Goal: Information Seeking & Learning: Learn about a topic

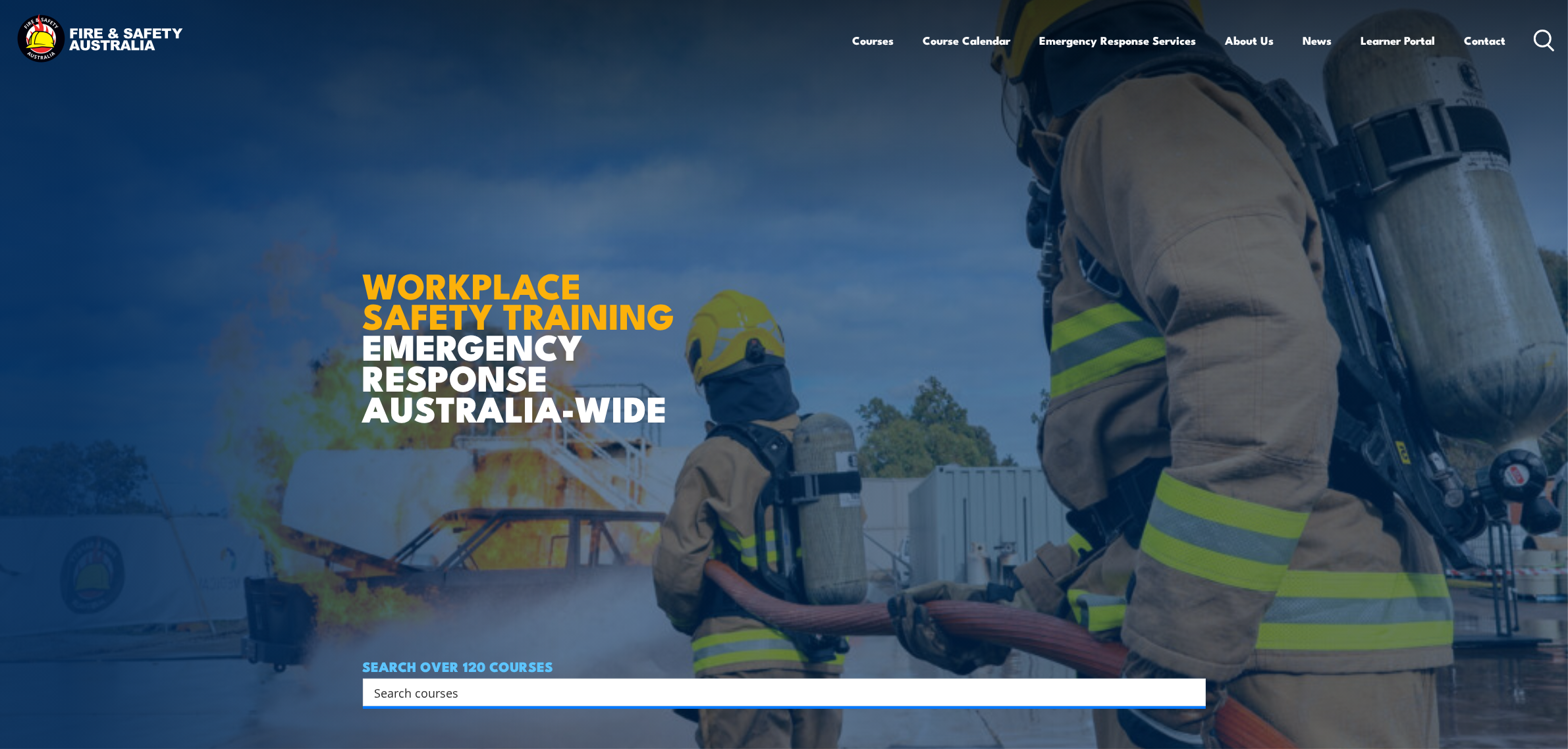
click at [423, 690] on input "Search input" at bounding box center [775, 693] width 802 height 20
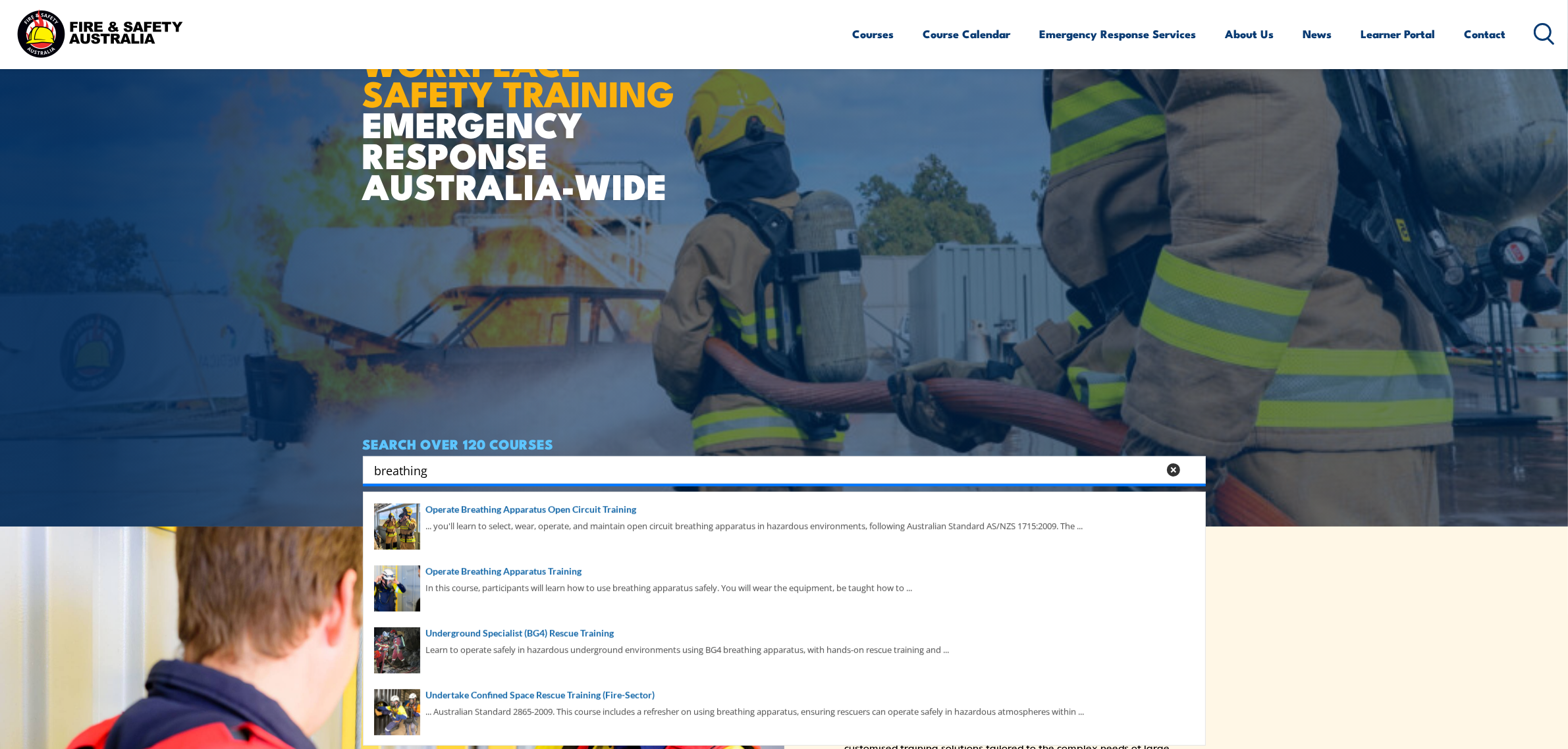
scroll to position [247, 0]
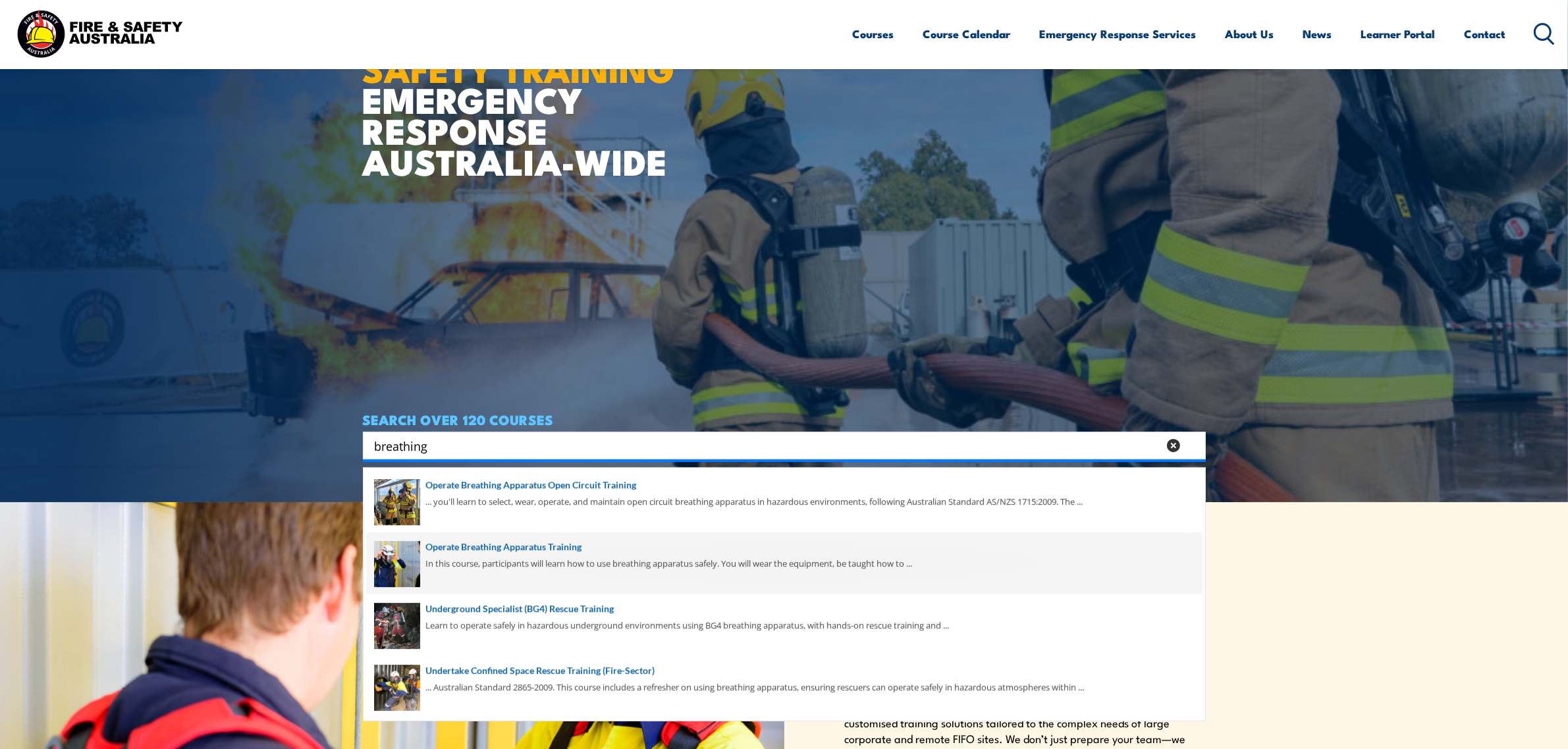
type input "breathing"
click at [576, 544] on span at bounding box center [784, 563] width 836 height 62
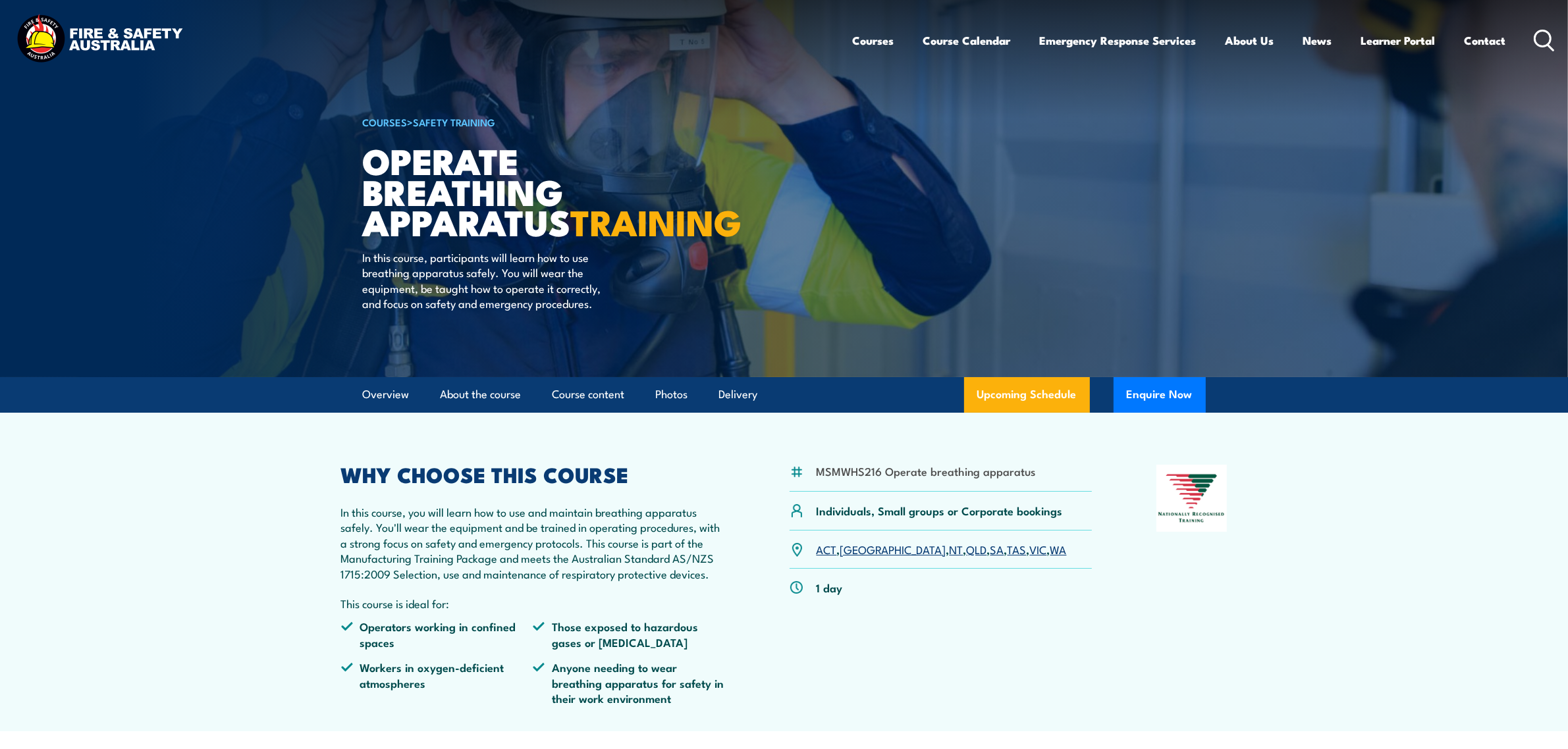
click at [990, 557] on link "SA" at bounding box center [997, 549] width 14 height 16
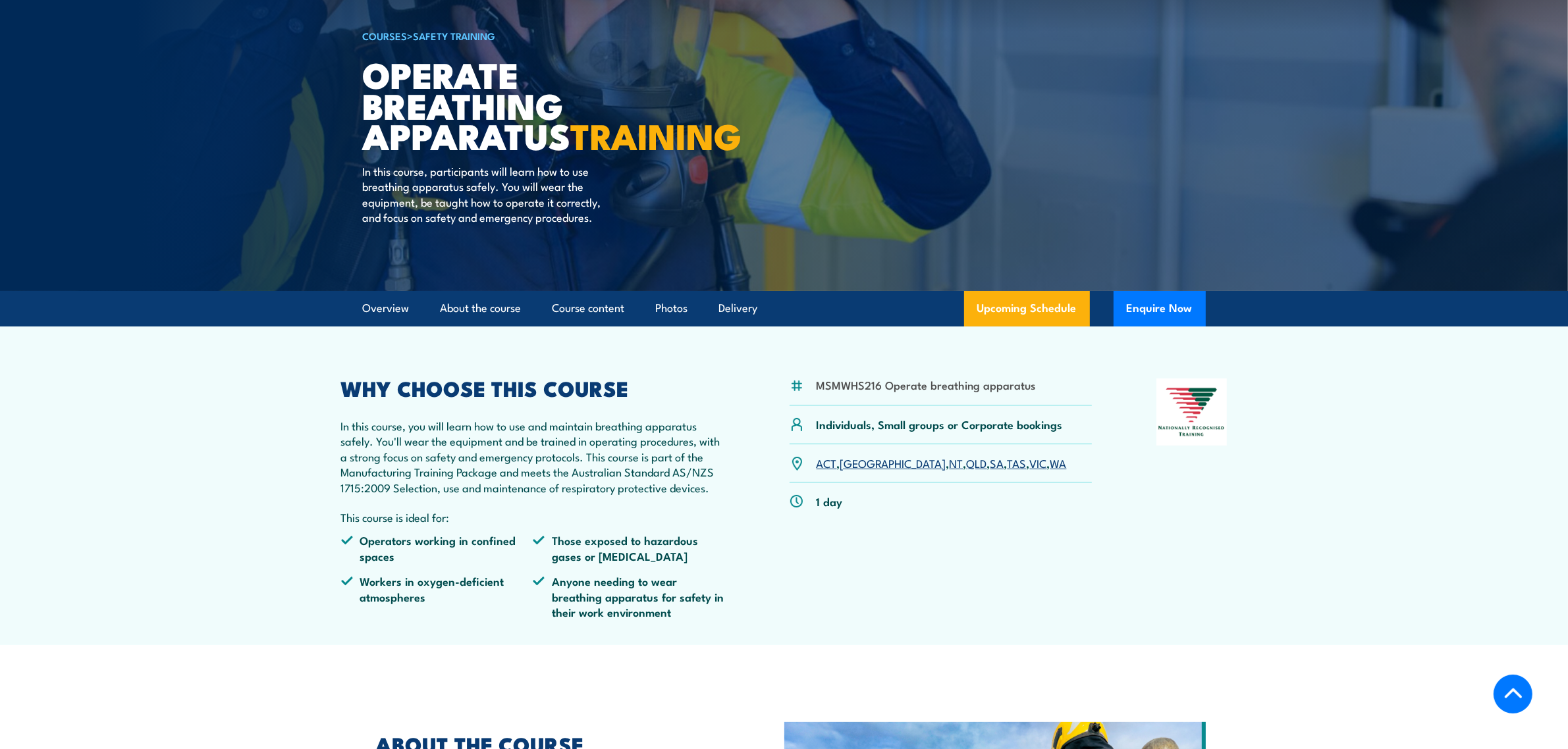
scroll to position [247, 0]
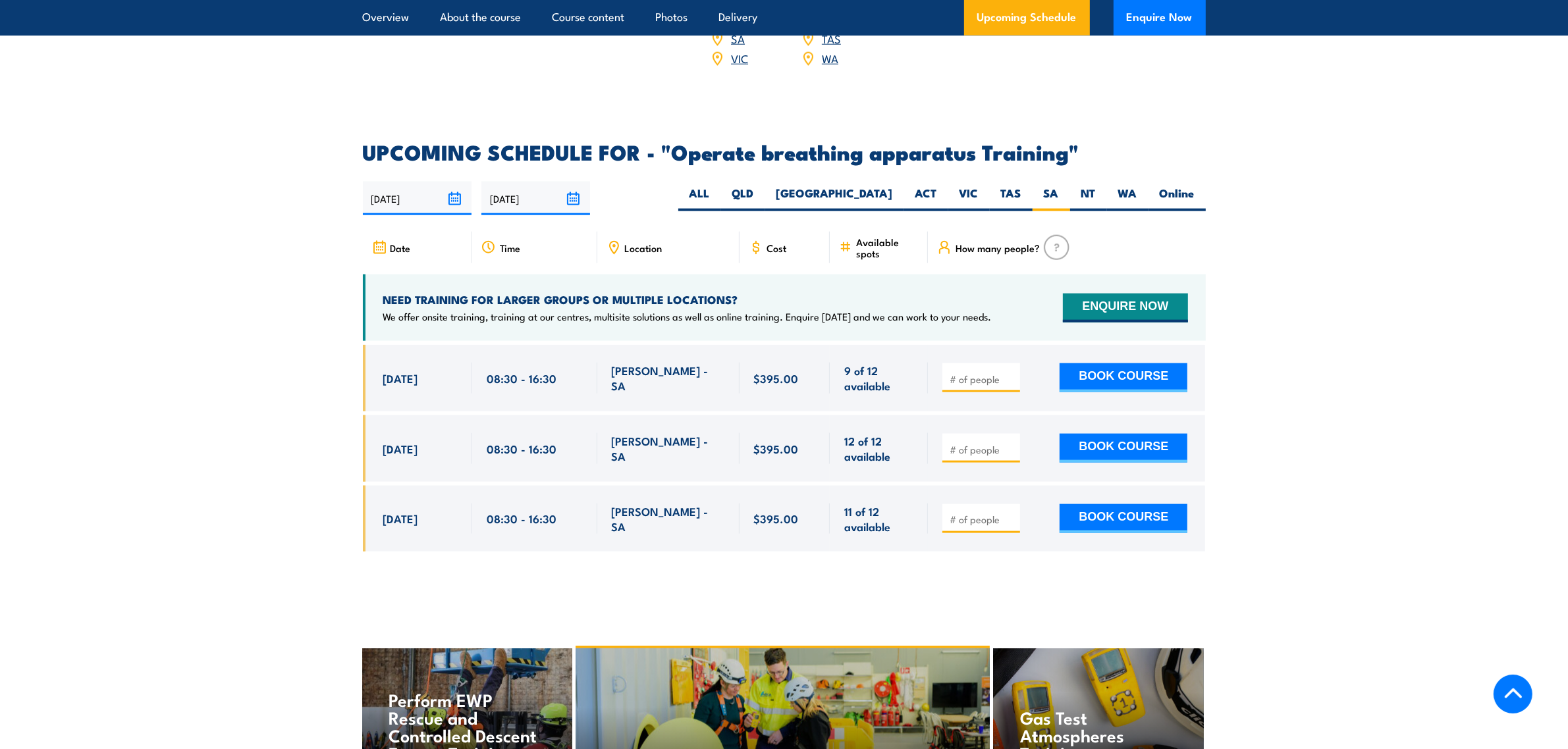
scroll to position [1937, 0]
